Goal: Information Seeking & Learning: Find specific fact

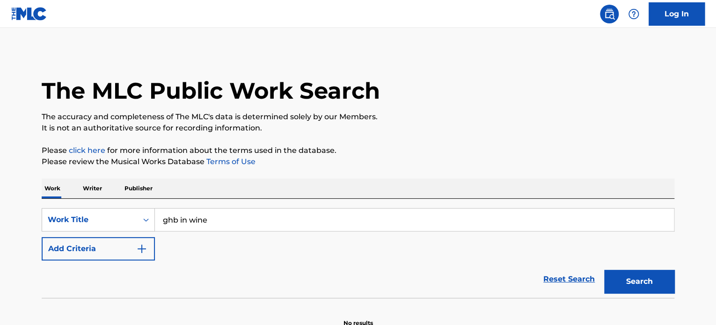
type input "ghb in wine"
click at [642, 275] on button "Search" at bounding box center [640, 281] width 70 height 23
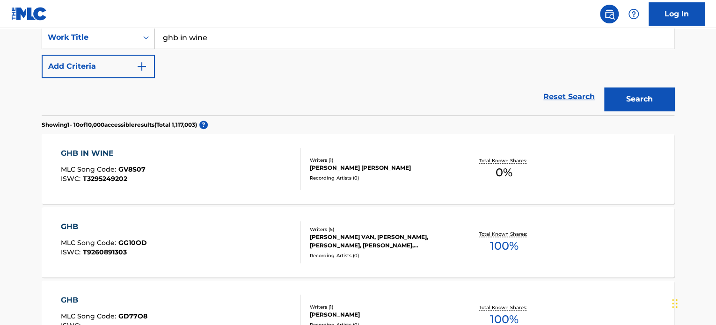
scroll to position [187, 0]
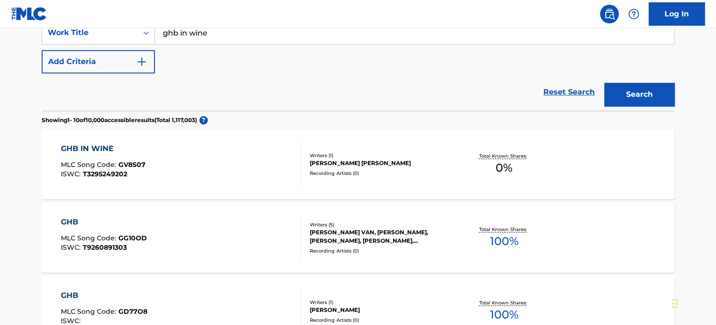
click at [397, 144] on div "GHB IN WINE MLC Song Code : GV8S07 ISWC : T3295249202 Writers ( 1 ) [PERSON_NAM…" at bounding box center [358, 164] width 633 height 70
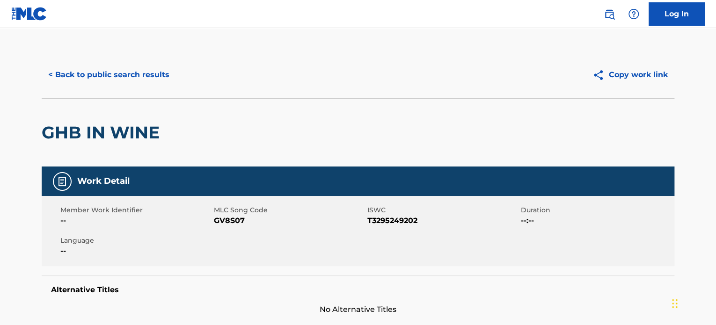
click at [94, 78] on button "< Back to public search results" at bounding box center [109, 74] width 134 height 23
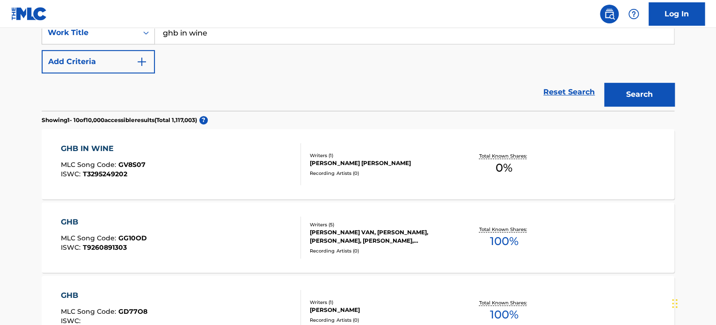
drag, startPoint x: 292, startPoint y: 94, endPoint x: 285, endPoint y: 98, distance: 8.1
click at [292, 94] on div "Reset Search Search" at bounding box center [358, 92] width 633 height 37
click at [220, 43] on input "ghb in wine" at bounding box center [414, 33] width 519 height 22
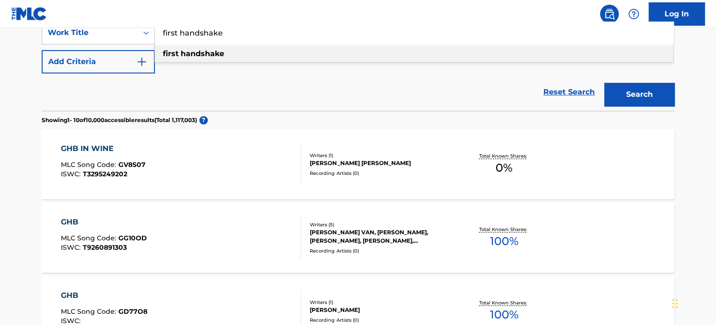
type input "first handshake"
click at [267, 71] on div "SearchWithCriteriad3b158ba-57f2-4f6d-97e7-f3ef1c35261d Work Title first handsha…" at bounding box center [358, 47] width 633 height 52
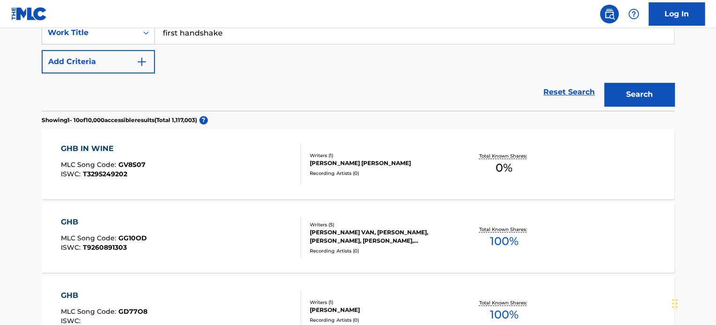
click at [656, 87] on button "Search" at bounding box center [640, 94] width 70 height 23
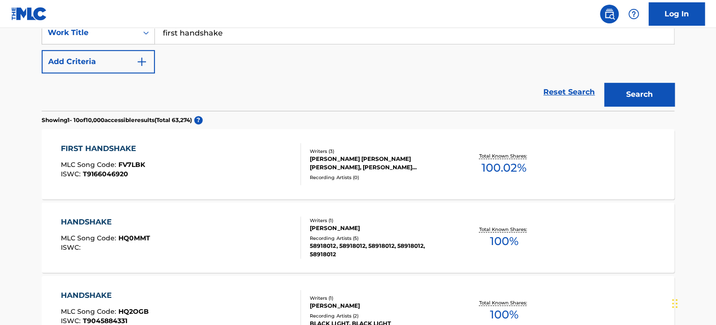
click at [405, 168] on div "[PERSON_NAME] [PERSON_NAME] [PERSON_NAME], [PERSON_NAME] [PERSON_NAME]" at bounding box center [380, 163] width 141 height 17
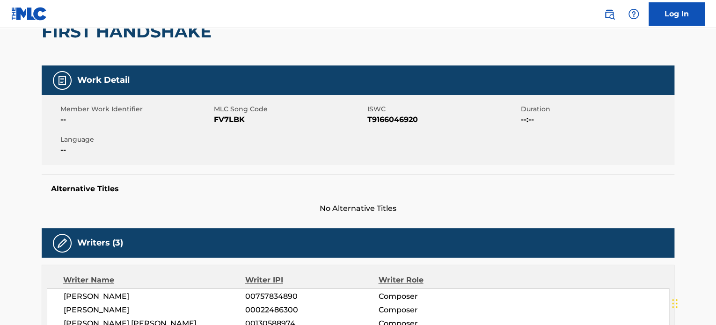
scroll to position [187, 0]
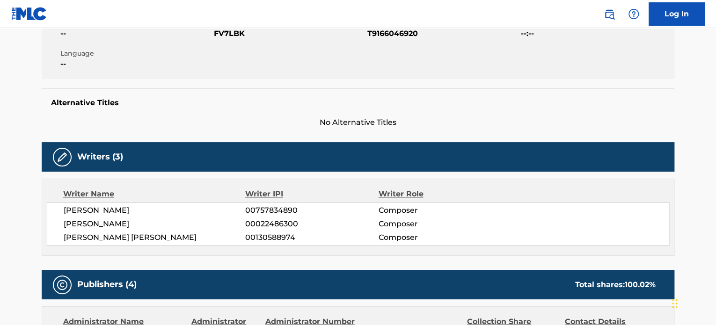
click at [192, 325] on div "Administrator IPI" at bounding box center [225, 328] width 66 height 22
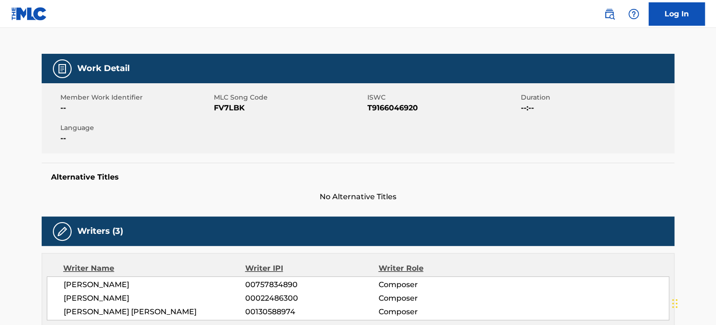
scroll to position [0, 0]
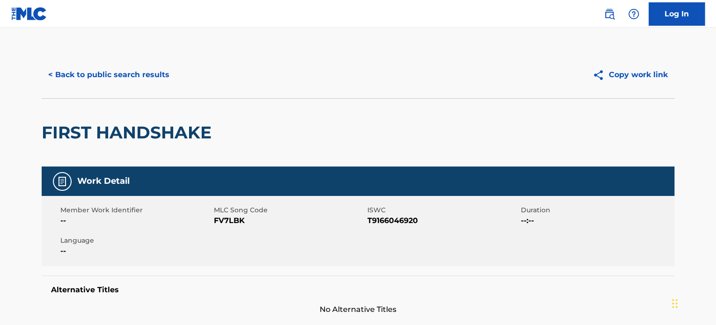
click at [168, 81] on button "< Back to public search results" at bounding box center [109, 74] width 134 height 23
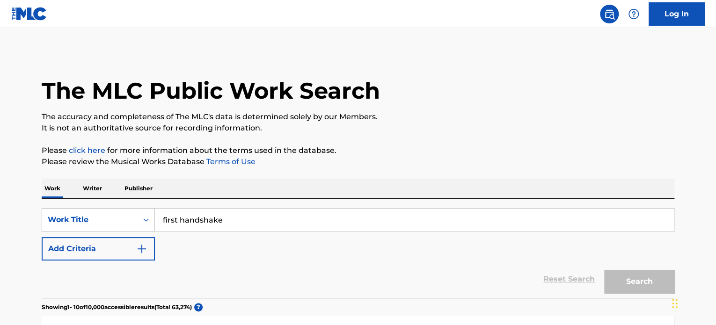
scroll to position [187, 0]
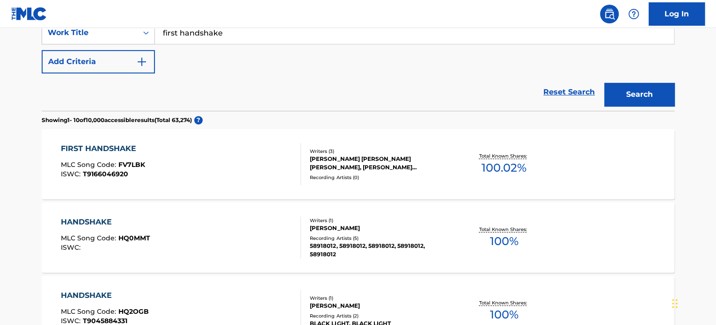
drag, startPoint x: 251, startPoint y: 26, endPoint x: 243, endPoint y: 26, distance: 8.9
click at [243, 26] on nav "Log In" at bounding box center [358, 14] width 716 height 28
drag, startPoint x: 244, startPoint y: 29, endPoint x: 43, endPoint y: 25, distance: 201.4
click at [605, 83] on button "Search" at bounding box center [640, 94] width 70 height 23
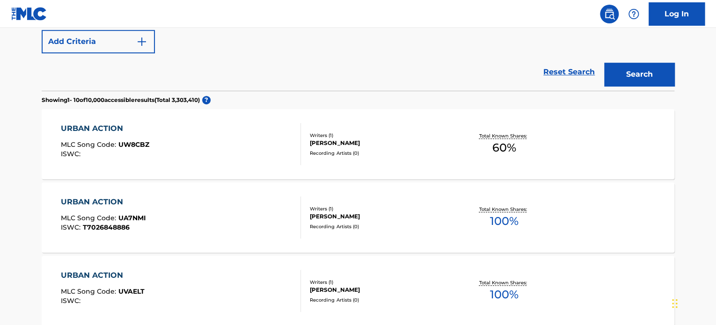
scroll to position [140, 0]
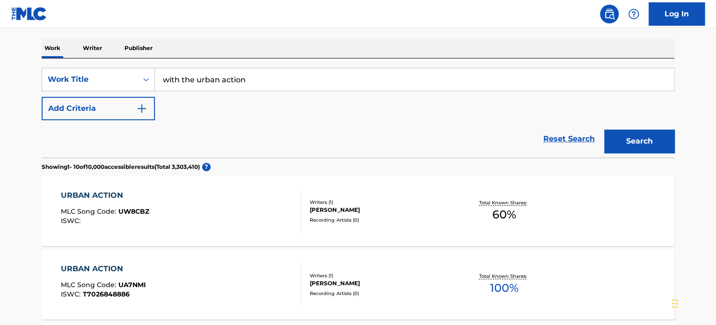
drag, startPoint x: 268, startPoint y: 81, endPoint x: 86, endPoint y: 41, distance: 186.9
click at [286, 81] on input "with the urban action" at bounding box center [414, 79] width 519 height 22
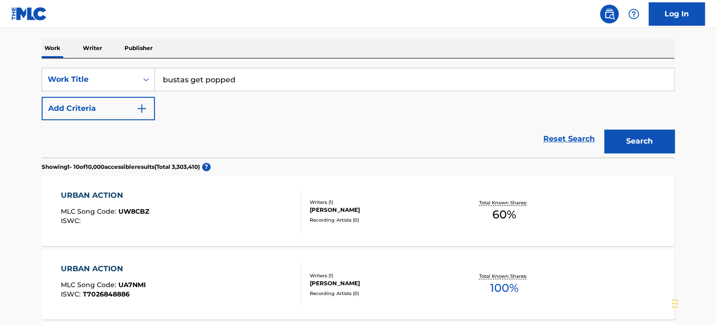
click at [605, 130] on button "Search" at bounding box center [640, 141] width 70 height 23
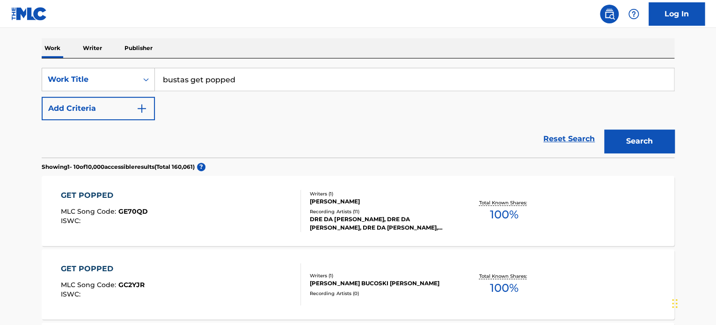
drag, startPoint x: 293, startPoint y: 83, endPoint x: 0, endPoint y: 32, distance: 297.1
click at [253, 83] on input "bustas get popped" at bounding box center [414, 79] width 519 height 22
click at [256, 80] on input "bustas get popped" at bounding box center [414, 79] width 519 height 22
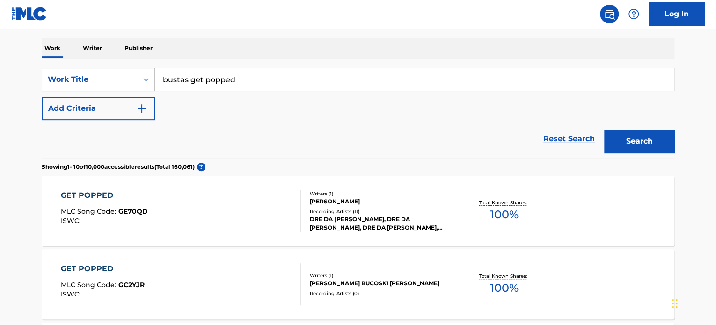
click at [256, 80] on input "bustas get popped" at bounding box center [414, 79] width 519 height 22
click at [605, 130] on button "Search" at bounding box center [640, 141] width 70 height 23
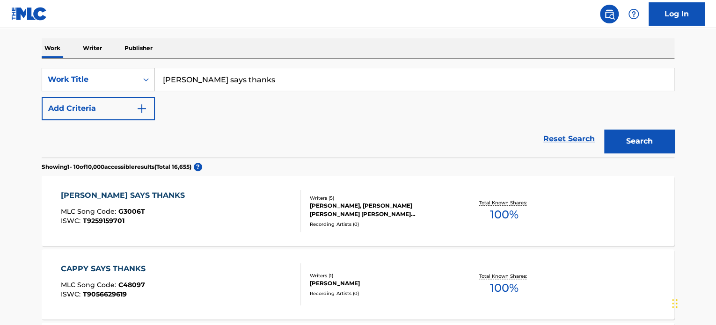
drag, startPoint x: 267, startPoint y: 80, endPoint x: 146, endPoint y: 59, distance: 123.0
click at [146, 59] on div "SearchWithCriteriad3b158ba-57f2-4f6d-97e7-f3ef1c35261d Work Title [PERSON_NAME]…" at bounding box center [358, 108] width 633 height 99
click at [294, 78] on input "[PERSON_NAME] says thanks" at bounding box center [414, 79] width 519 height 22
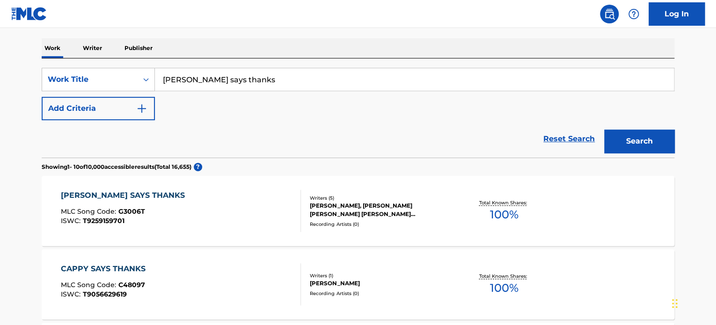
paste input "[PERSON_NAME] is a [PERSON_NAME]"
type input "[PERSON_NAME] is a [PERSON_NAME]"
click at [617, 129] on div "Search" at bounding box center [637, 138] width 75 height 37
click at [616, 137] on button "Search" at bounding box center [640, 141] width 70 height 23
